Goal: Task Accomplishment & Management: Manage account settings

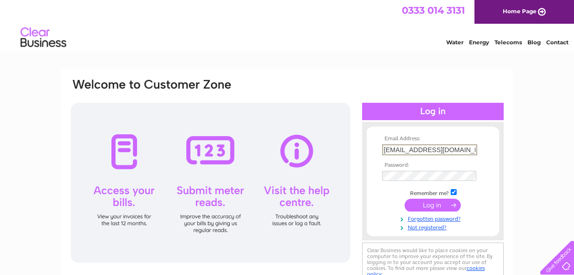
type input "sikoraleszek@aol.com"
click at [430, 204] on input "submit" at bounding box center [433, 204] width 56 height 13
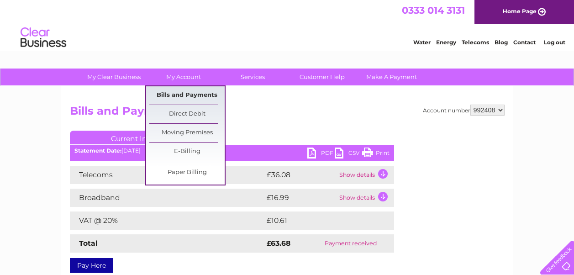
click at [183, 92] on link "Bills and Payments" at bounding box center [186, 95] width 75 height 18
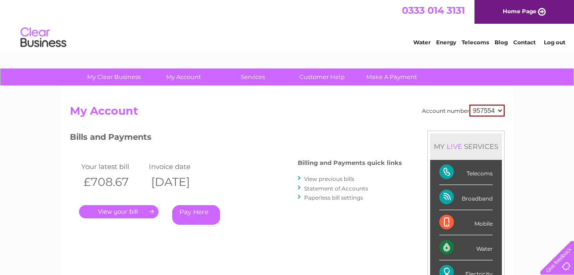
click at [500, 111] on select "957554 992408" at bounding box center [487, 111] width 35 height 12
select select "992408"
click at [470, 105] on select "957554 992408" at bounding box center [487, 111] width 35 height 12
click at [122, 212] on link "." at bounding box center [119, 211] width 80 height 13
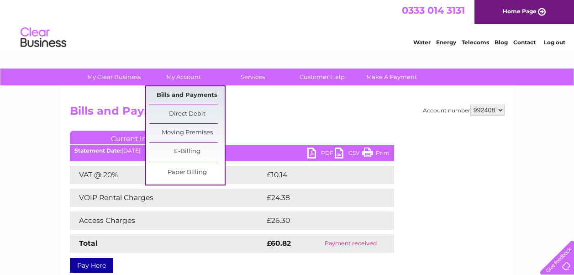
click at [187, 96] on link "Bills and Payments" at bounding box center [186, 95] width 75 height 18
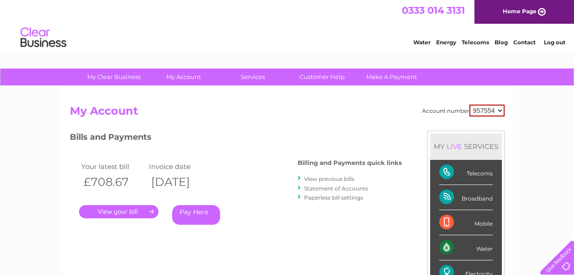
click at [499, 111] on select "957554 992408" at bounding box center [487, 111] width 35 height 12
select select "992408"
click at [470, 105] on select "957554 992408" at bounding box center [487, 111] width 35 height 12
click at [330, 179] on link "View previous bills" at bounding box center [329, 178] width 50 height 7
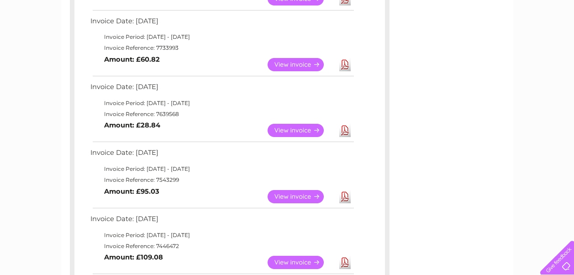
scroll to position [361, 0]
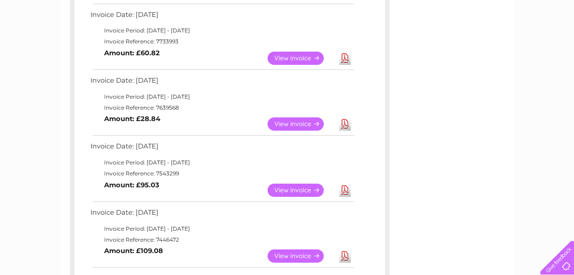
click at [303, 256] on link "View" at bounding box center [301, 256] width 67 height 13
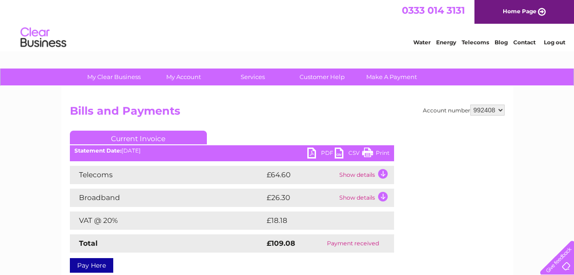
click at [427, 222] on div "Account number 957554 992408 Bills and Payments Current Invoice PDF CSV Print S…" at bounding box center [287, 187] width 435 height 165
click at [326, 77] on link "Customer Help" at bounding box center [322, 77] width 75 height 17
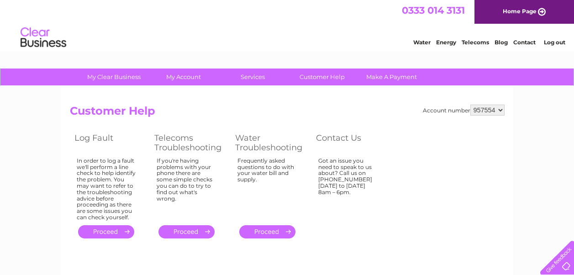
click at [502, 111] on select "957554 992408" at bounding box center [488, 110] width 34 height 11
select select "992408"
click at [471, 105] on select "957554 992408" at bounding box center [488, 110] width 34 height 11
